Goal: Information Seeking & Learning: Learn about a topic

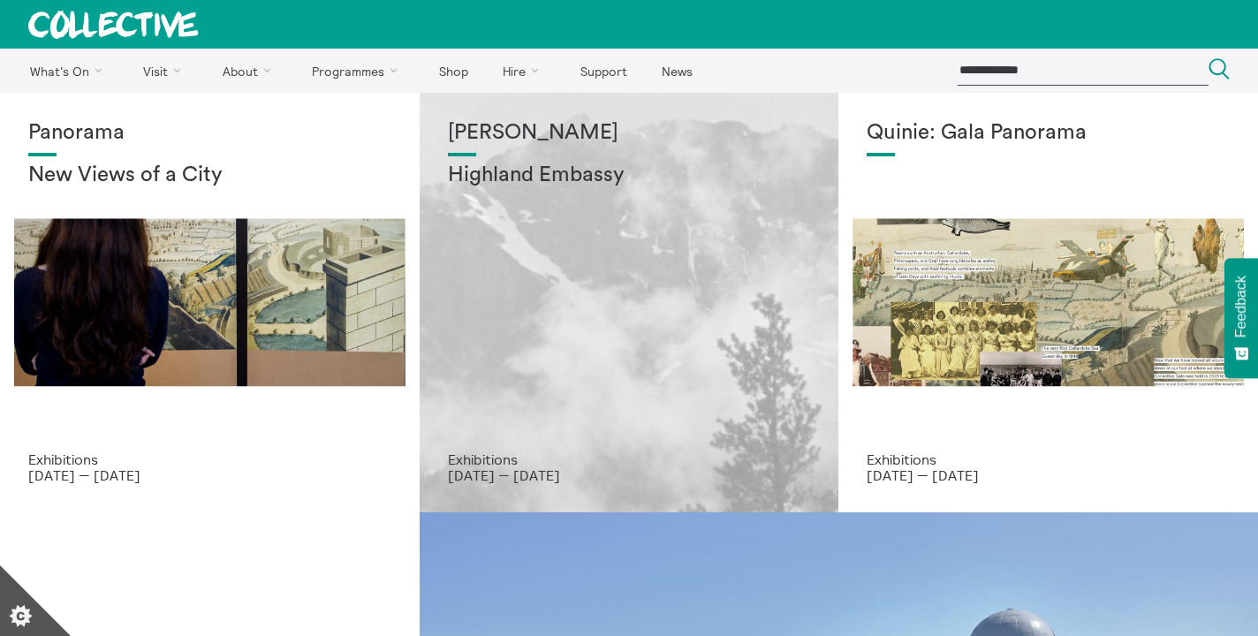
scroll to position [32, 0]
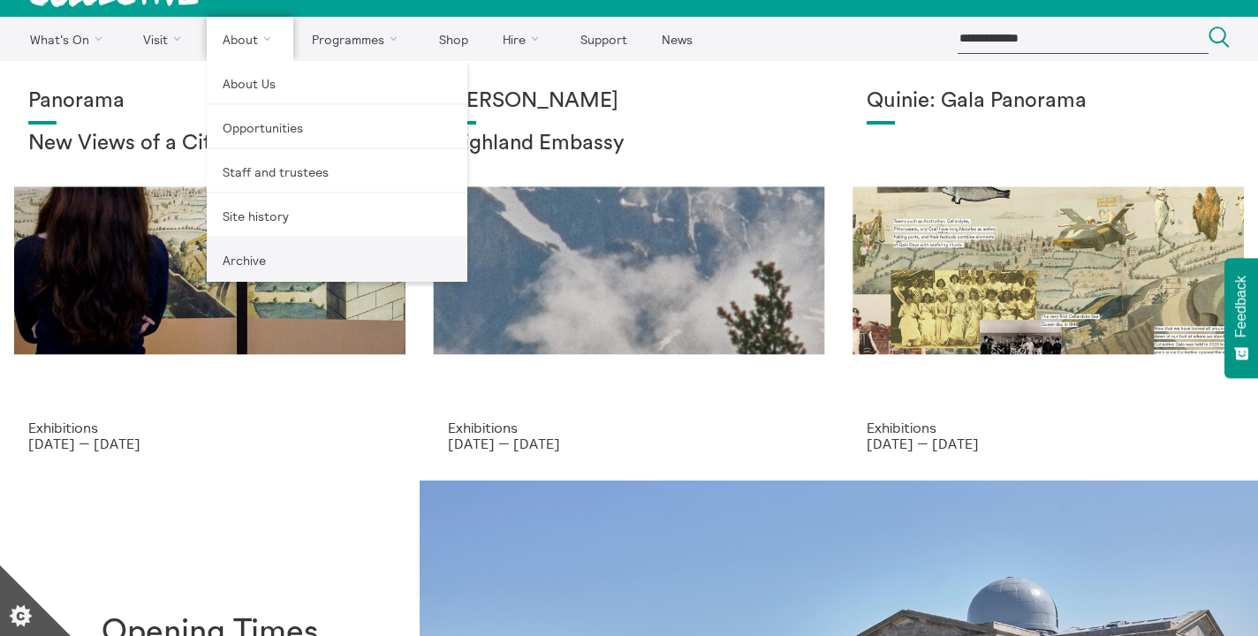
drag, startPoint x: 274, startPoint y: 218, endPoint x: 294, endPoint y: 251, distance: 38.5
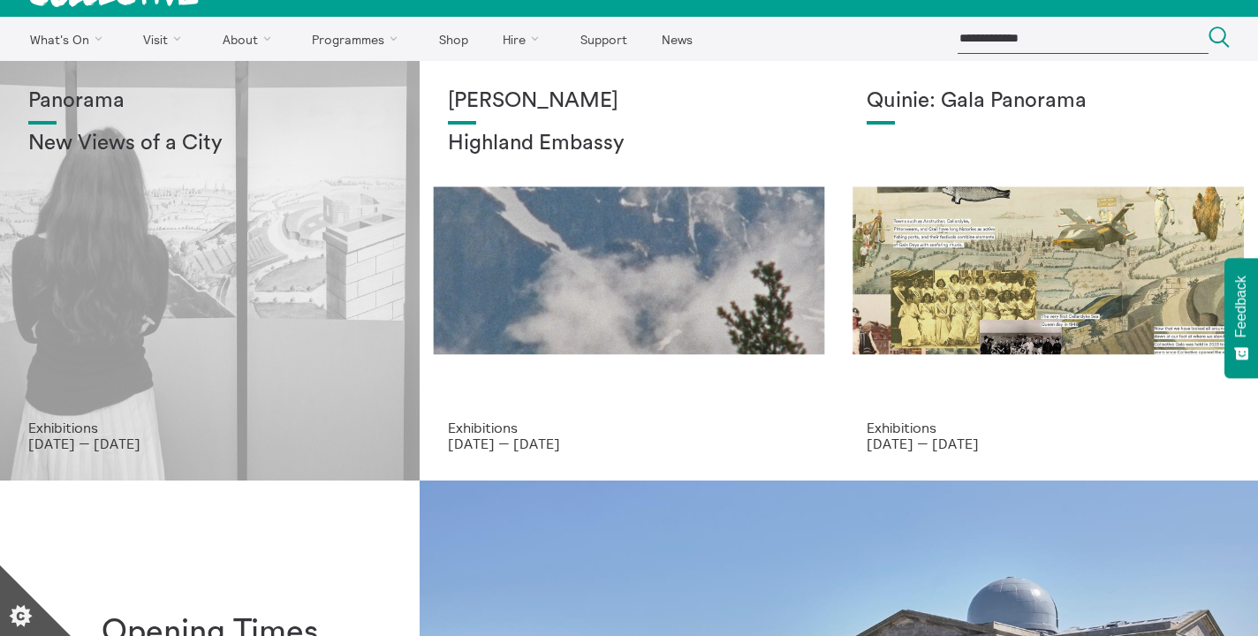
click at [291, 261] on div "Panorama New Views of a City" at bounding box center [209, 254] width 363 height 330
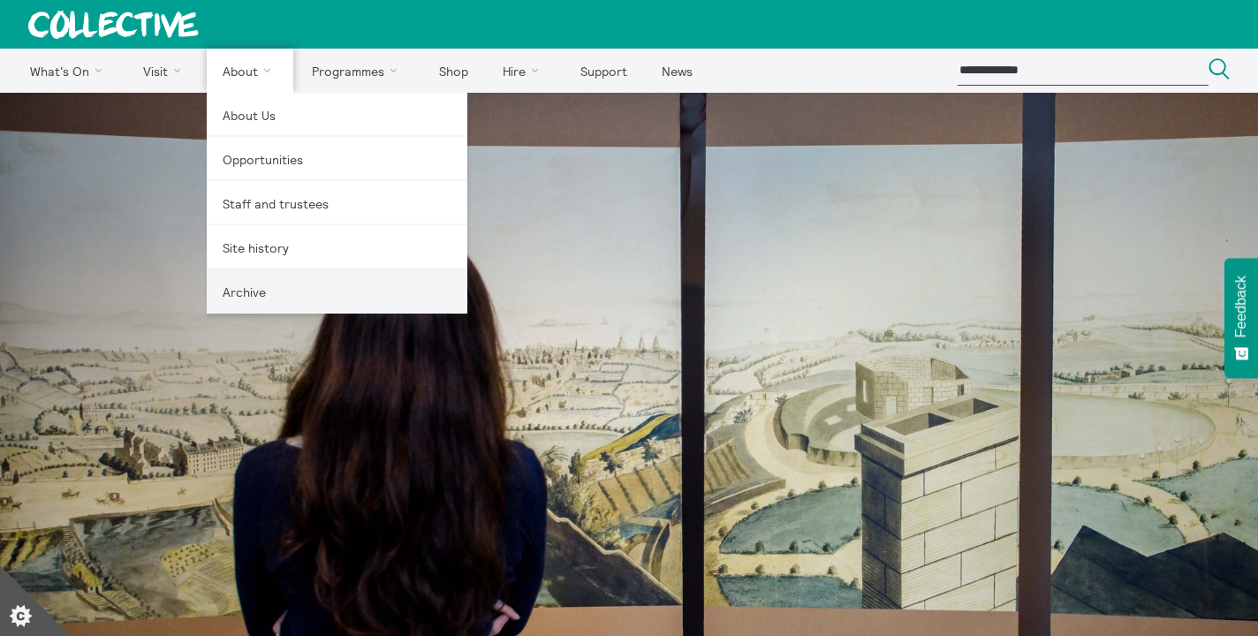
click at [250, 292] on link "Archive" at bounding box center [337, 291] width 261 height 44
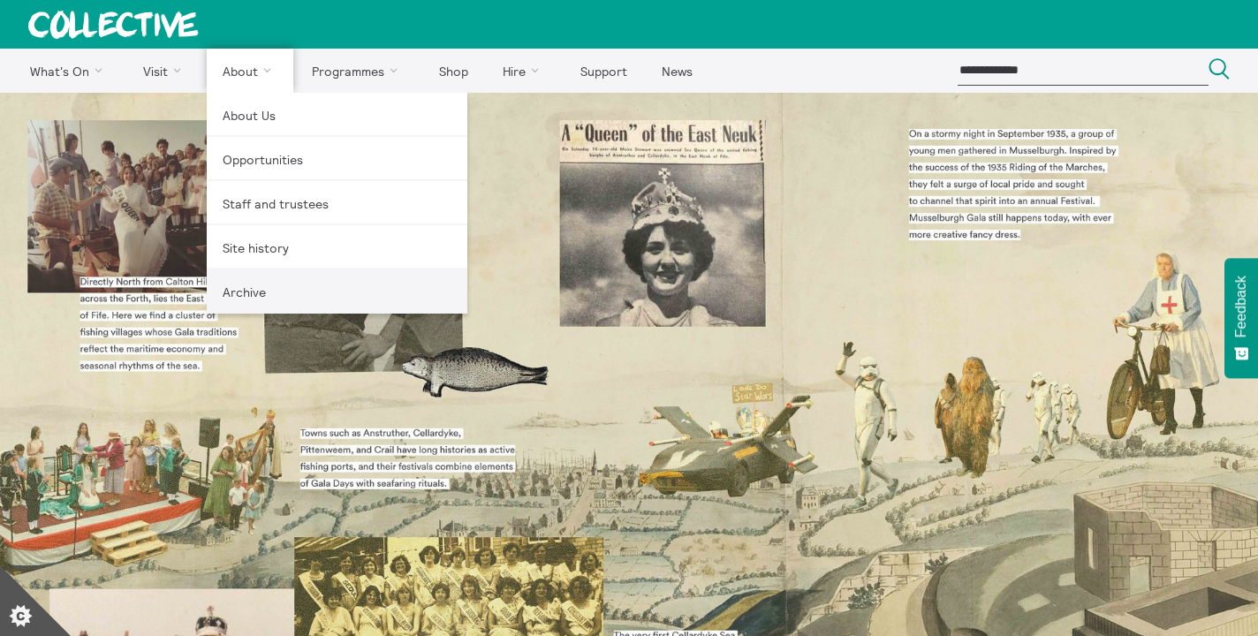
click at [236, 279] on link "Archive" at bounding box center [337, 291] width 261 height 44
click at [246, 294] on link "Archive" at bounding box center [337, 291] width 261 height 44
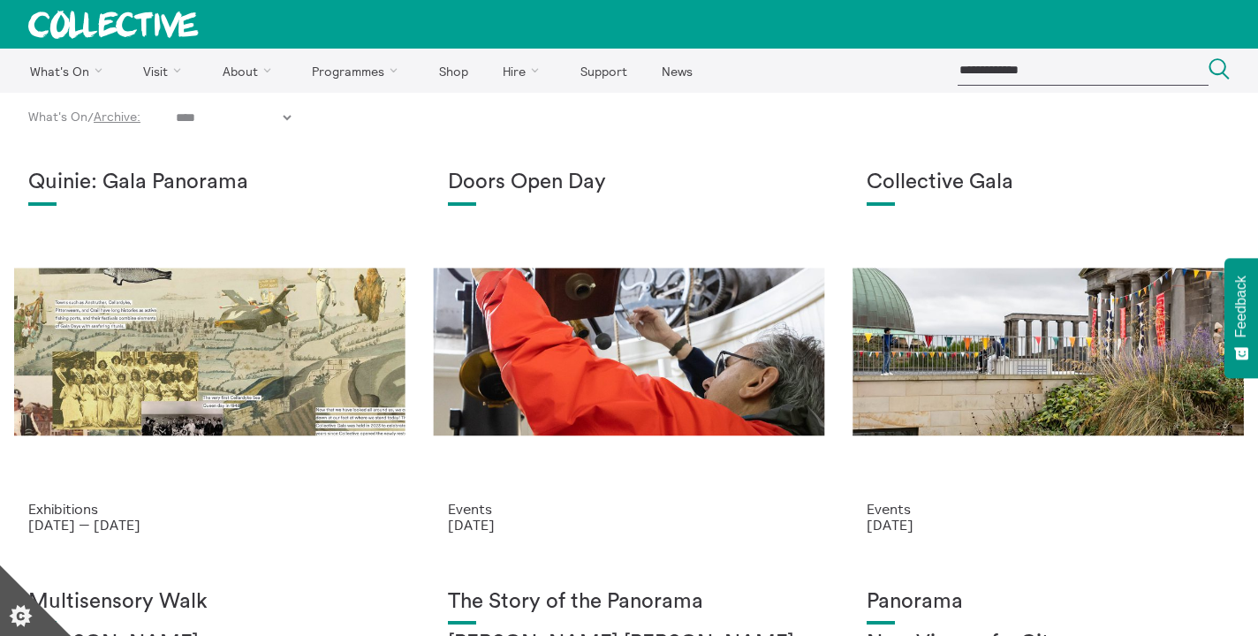
select select "****"
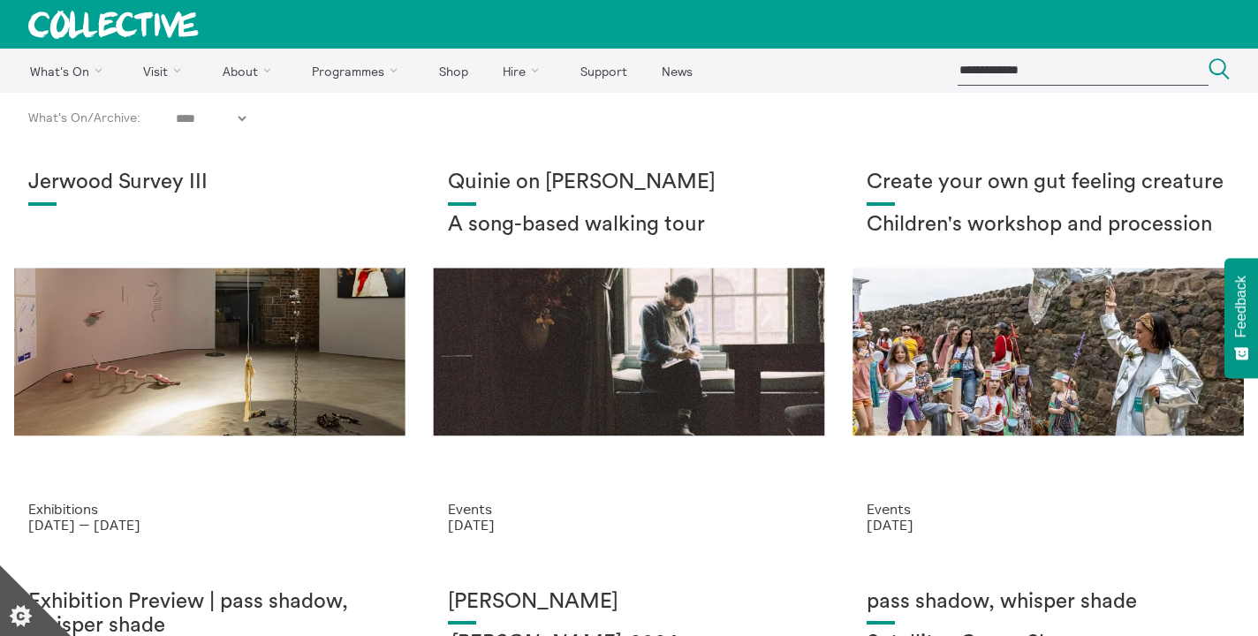
select select "****"
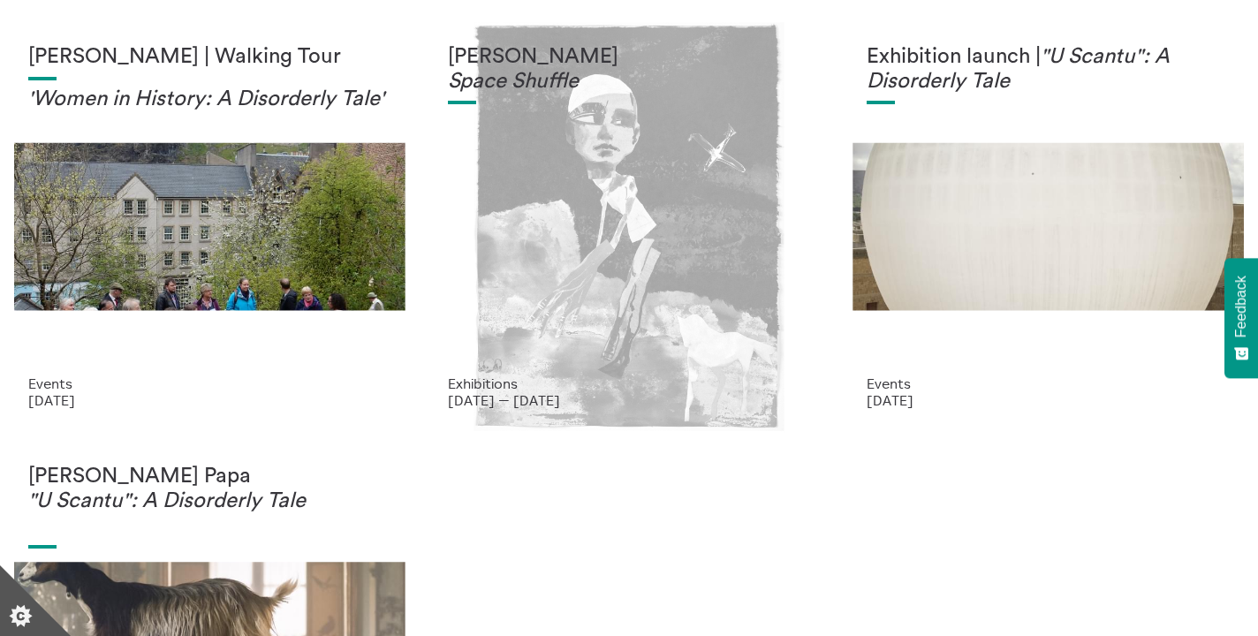
scroll to position [2225, 0]
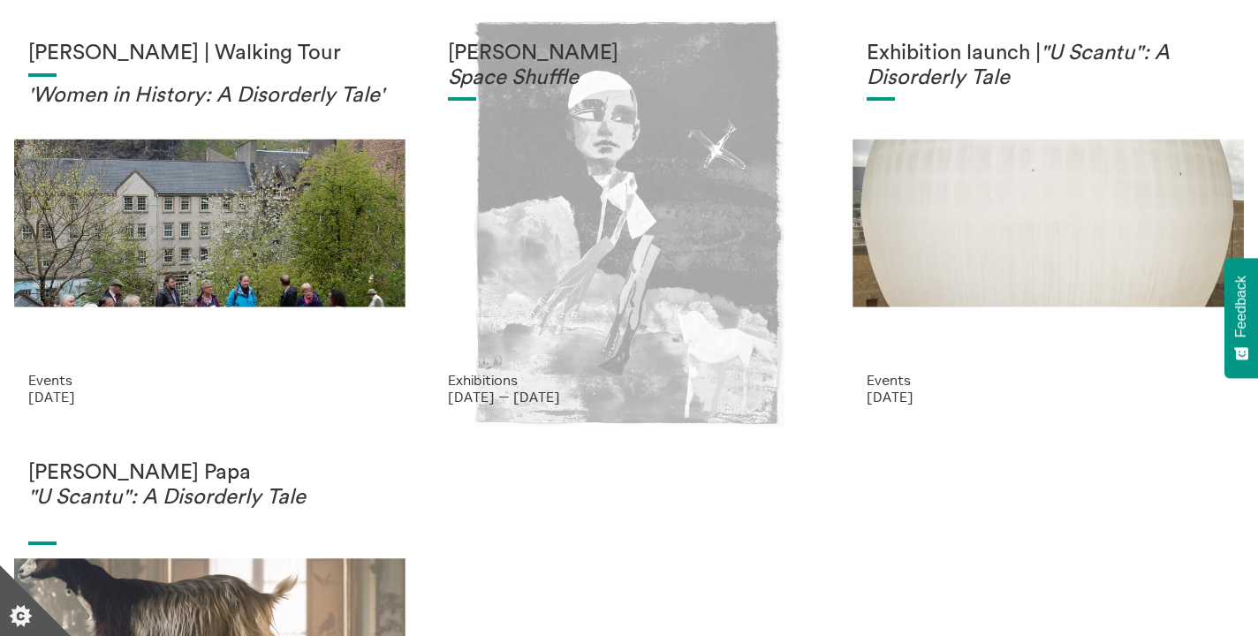
click at [518, 321] on div "Moyna Flannigan Space Shuffle" at bounding box center [629, 207] width 363 height 330
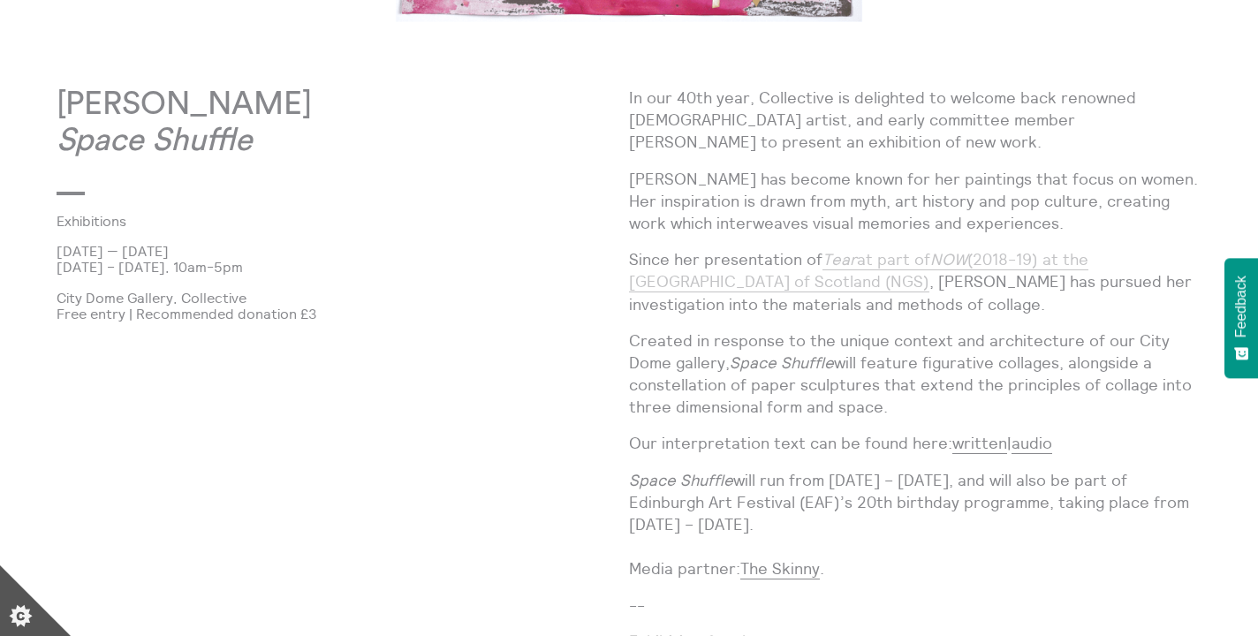
scroll to position [693, 0]
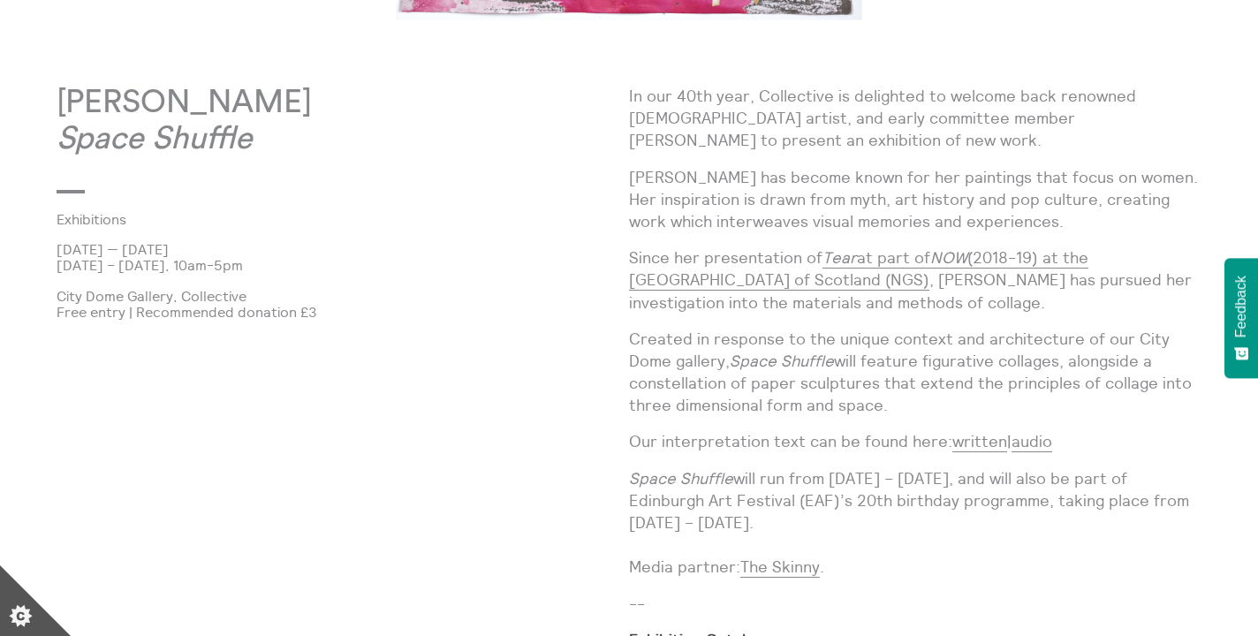
drag, startPoint x: 914, startPoint y: 401, endPoint x: 667, endPoint y: 343, distance: 254.1
click at [667, 343] on p "Created in response to the unique context and architecture of our City Dome gal…" at bounding box center [915, 372] width 572 height 89
click at [694, 343] on p "Created in response to the unique context and architecture of our City Dome gal…" at bounding box center [915, 372] width 572 height 89
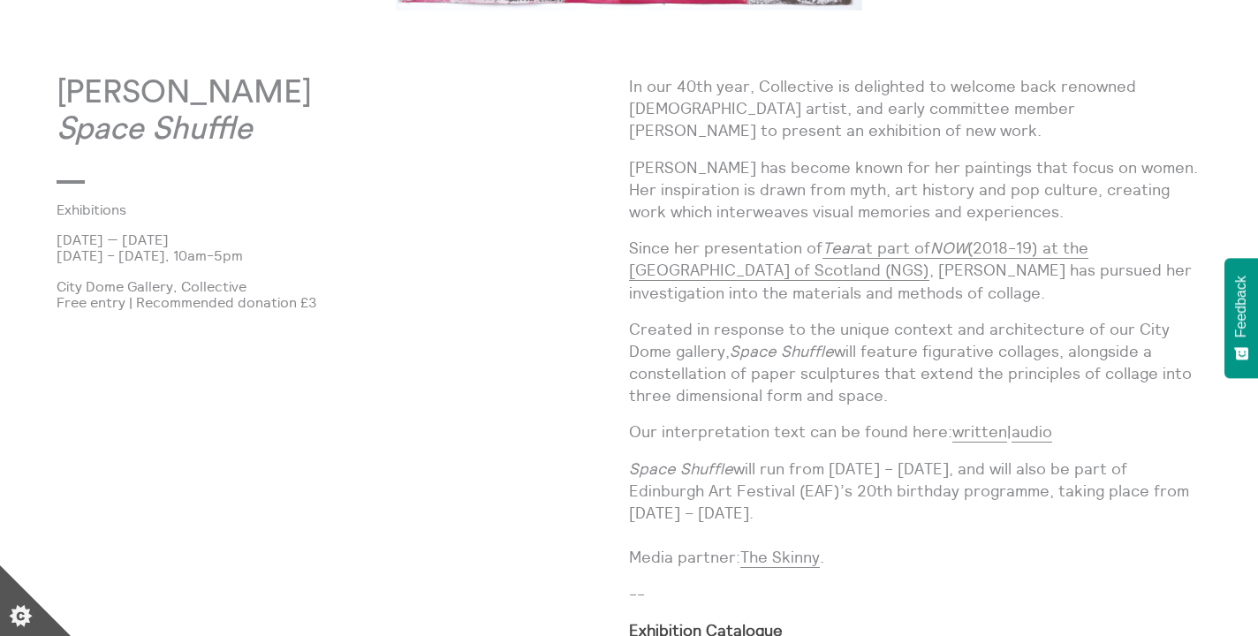
scroll to position [705, 0]
drag, startPoint x: 901, startPoint y: 390, endPoint x: 631, endPoint y: 324, distance: 277.4
click at [631, 324] on p "Created in response to the unique context and architecture of our City Dome gal…" at bounding box center [915, 360] width 572 height 89
copy p "Created in response to the unique context and architecture of our City Dome gal…"
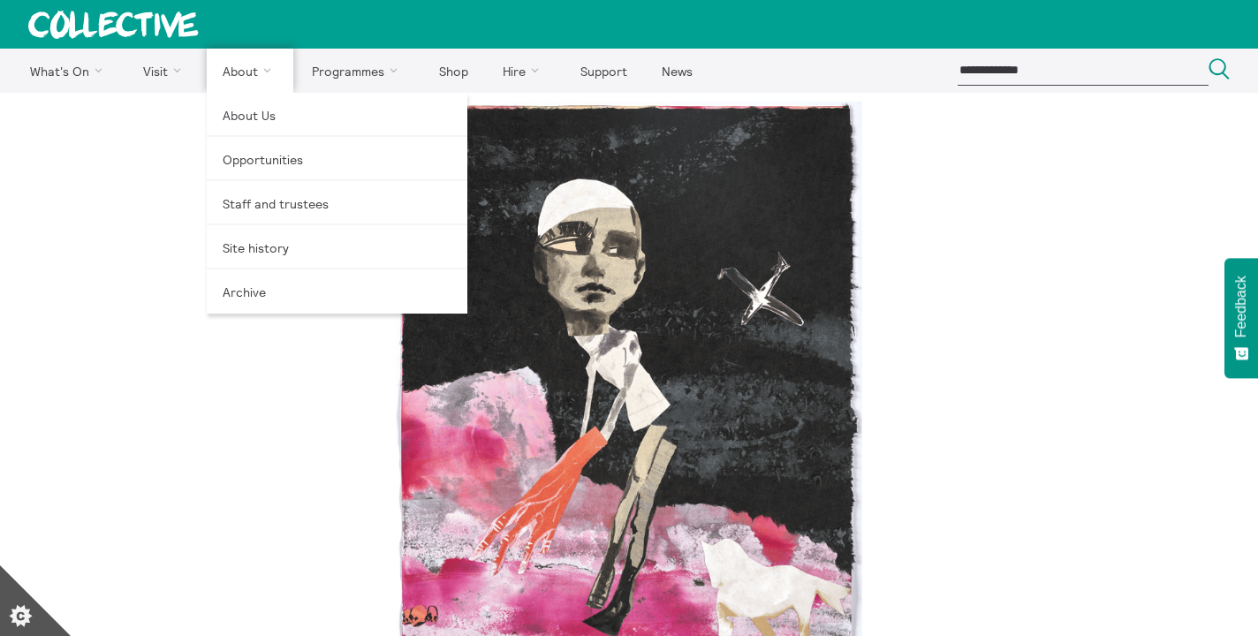
scroll to position [0, 0]
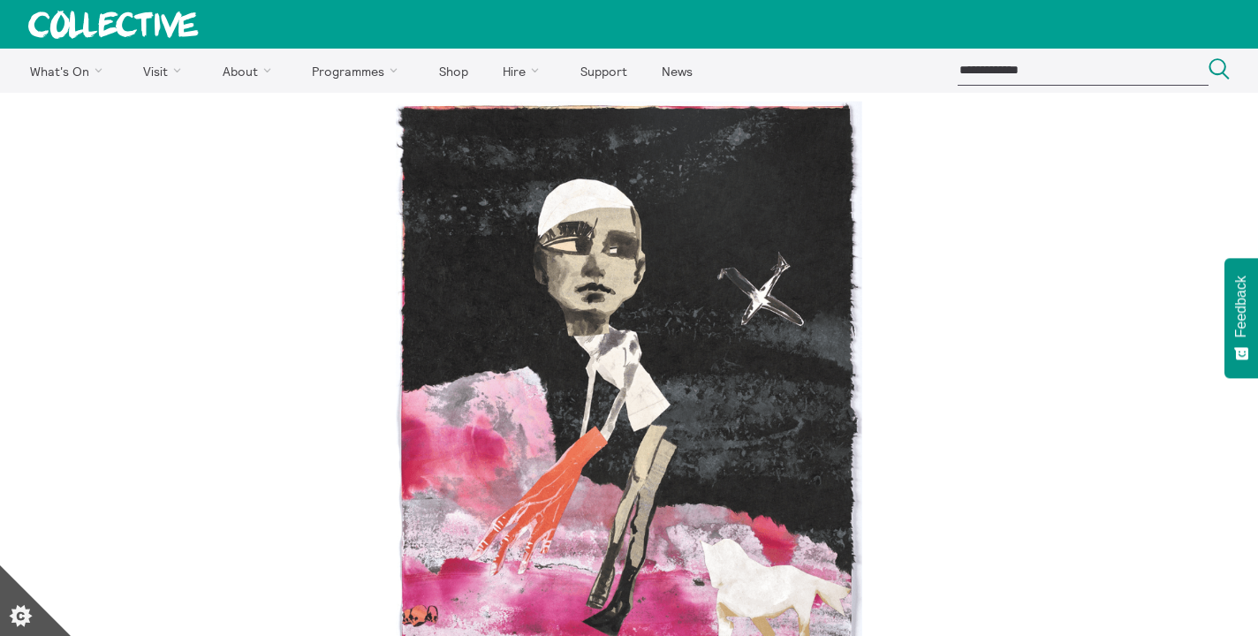
click at [192, 304] on img at bounding box center [629, 407] width 1258 height 629
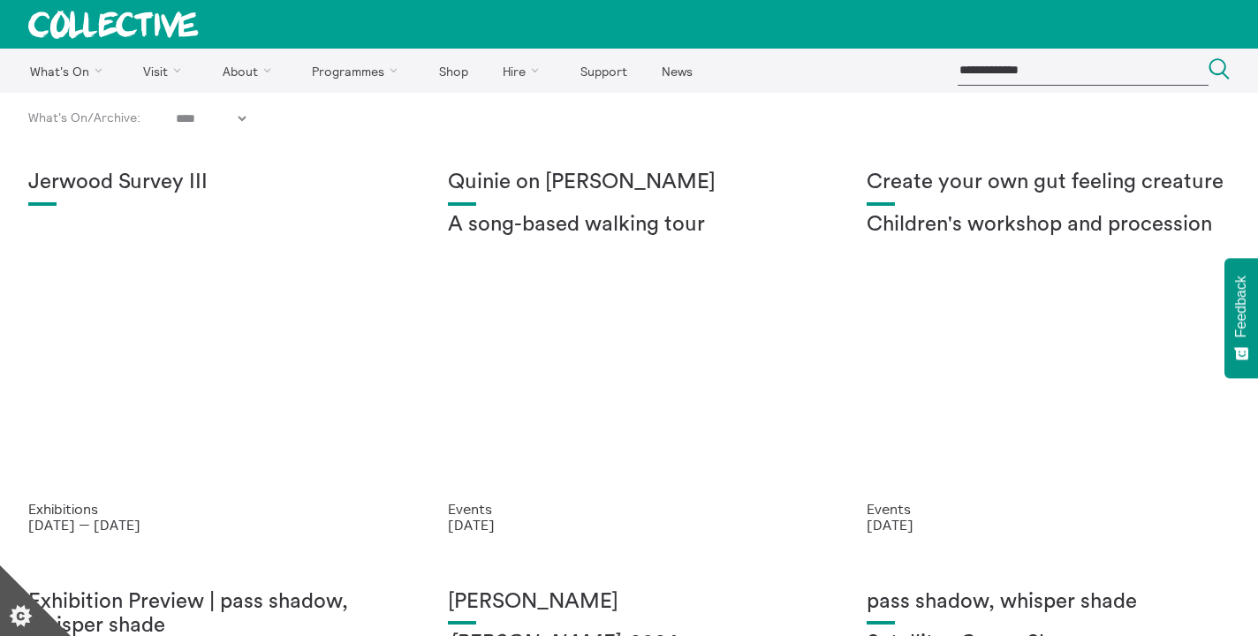
select select "****"
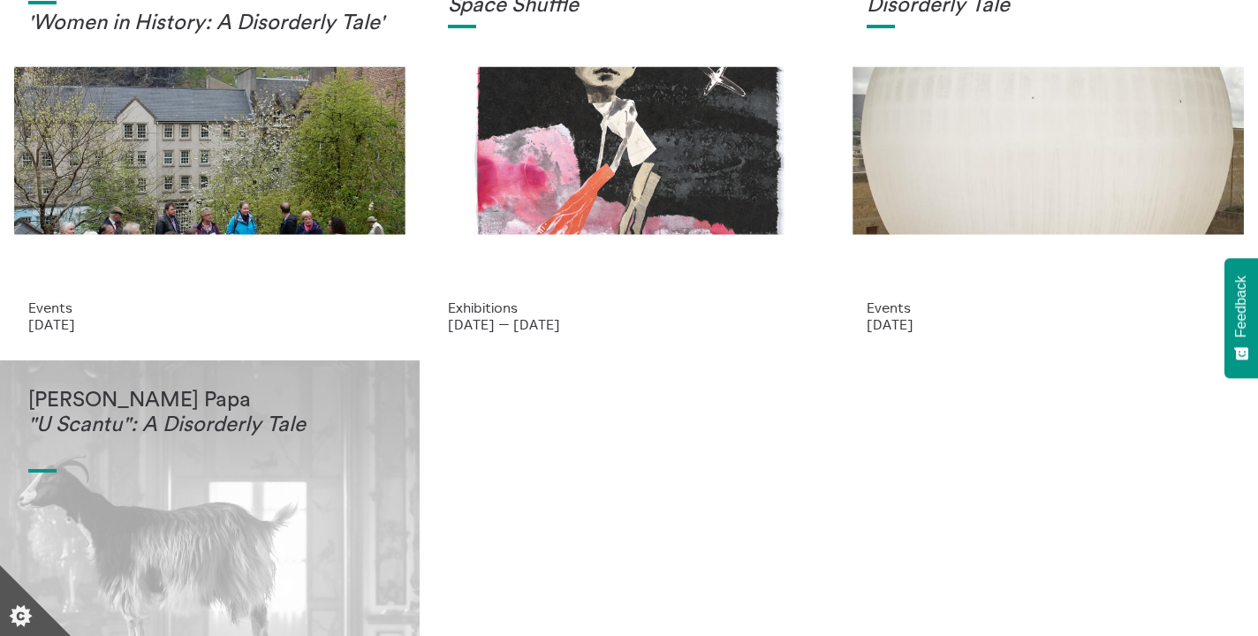
scroll to position [2299, 0]
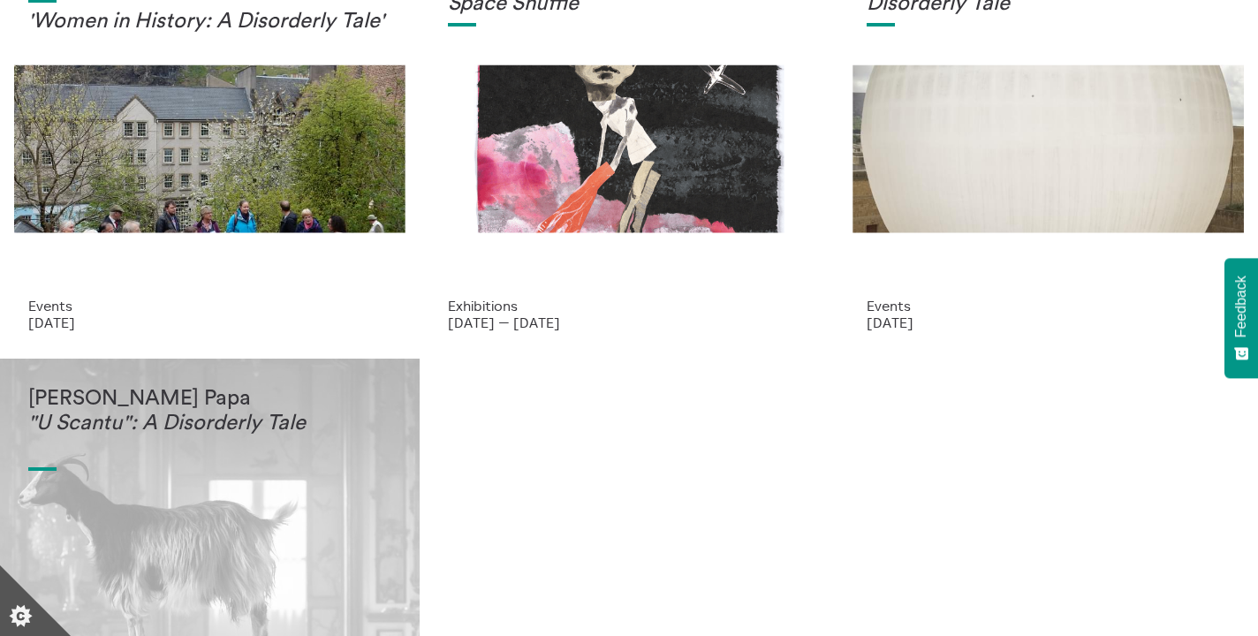
click at [109, 423] on em ""U Scantu": A Disorderly Tale" at bounding box center [166, 422] width 277 height 21
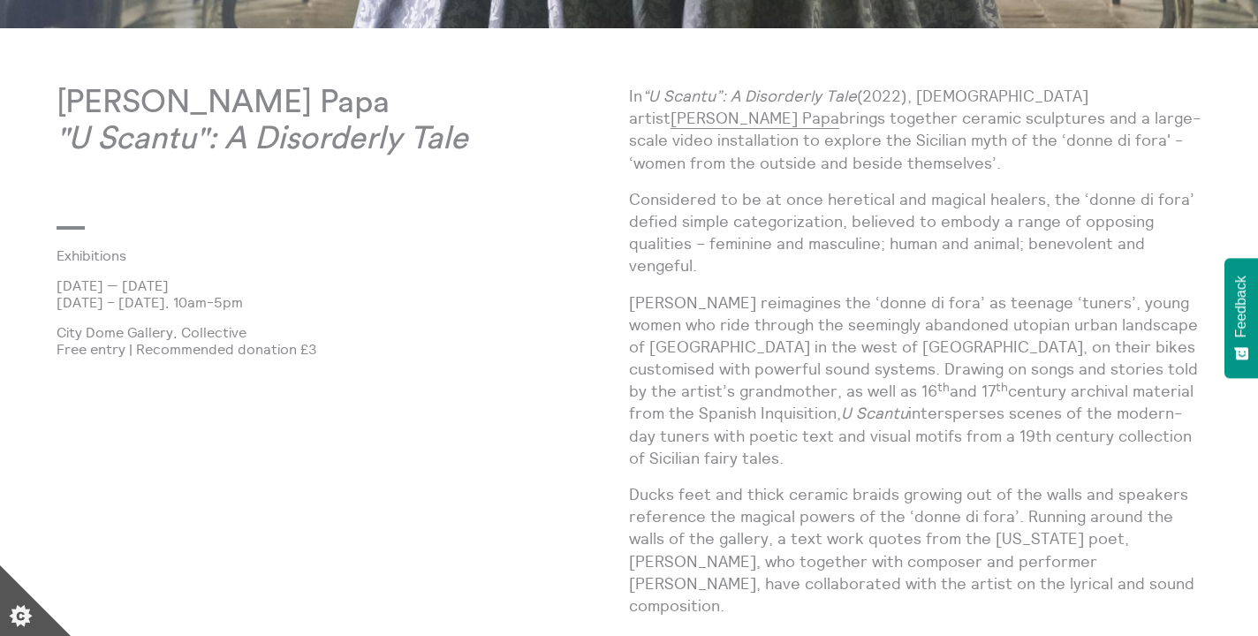
scroll to position [912, 0]
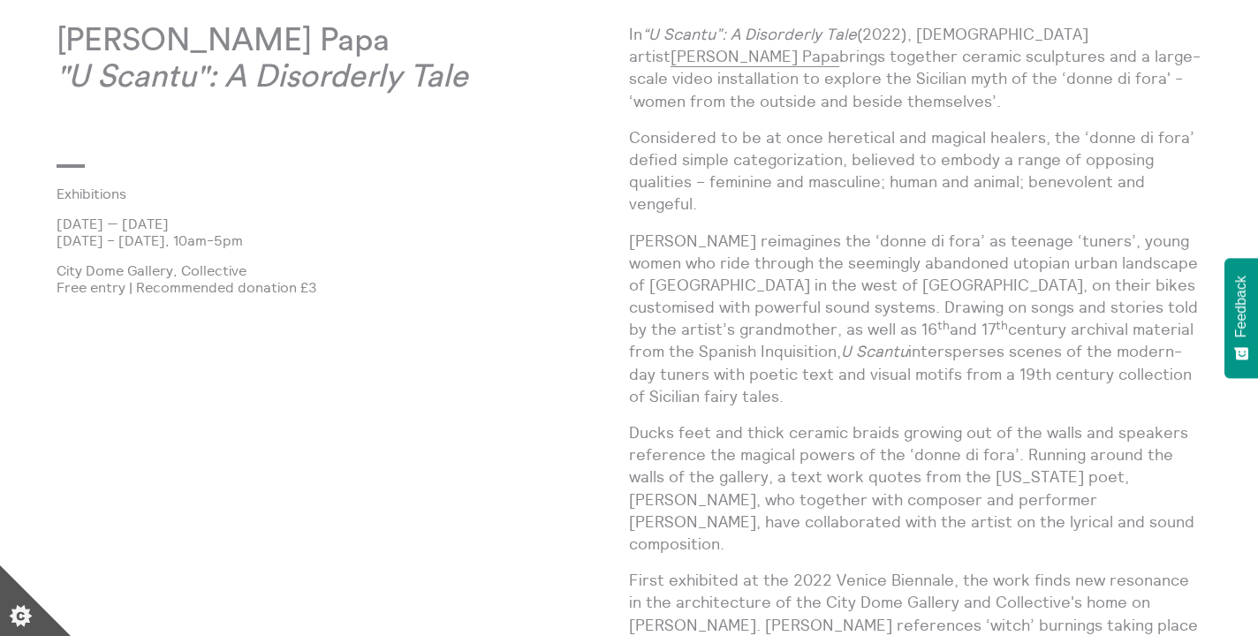
drag, startPoint x: 646, startPoint y: 38, endPoint x: 788, endPoint y: 110, distance: 158.4
click at [789, 110] on p "In “U Scantu”: A Disorderly Tale (2022), [DEMOGRAPHIC_DATA] artist [PERSON_NAME…" at bounding box center [915, 67] width 572 height 89
copy p "“U Scantu”: A Disorderly Tale (2022), [DEMOGRAPHIC_DATA] artist [PERSON_NAME] b…"
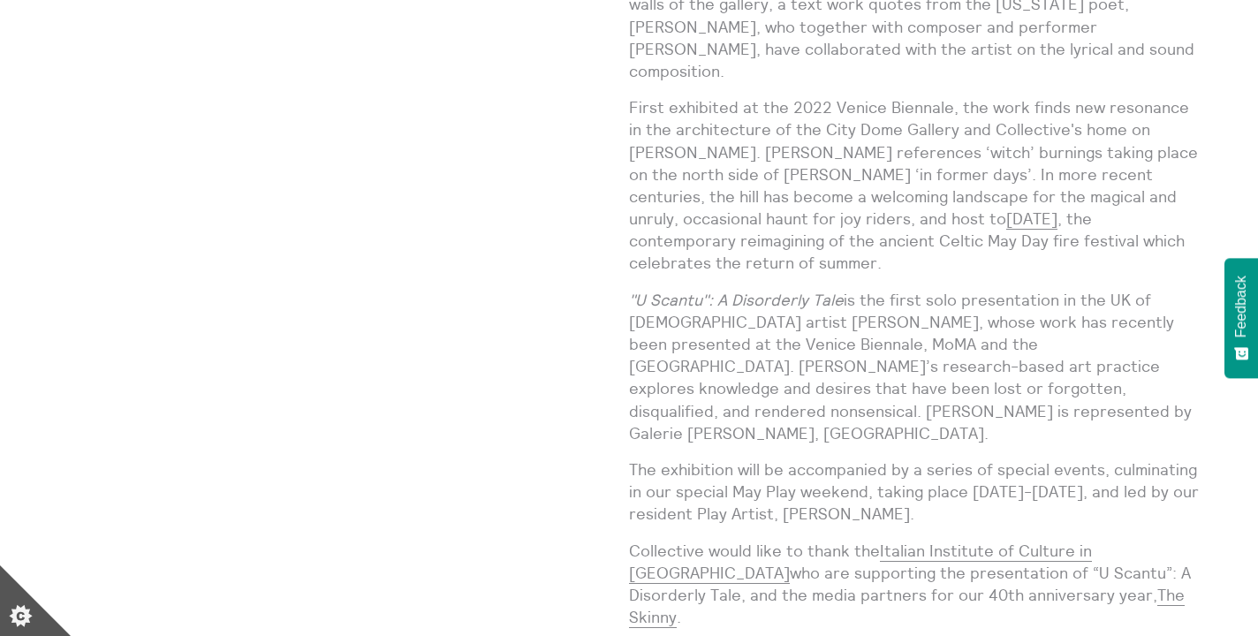
scroll to position [1386, 0]
click at [872, 298] on p ""U Scantu": A Disorderly Tale is the first solo presentation in the UK of [DEMO…" at bounding box center [915, 365] width 572 height 155
